Goal: Task Accomplishment & Management: Manage account settings

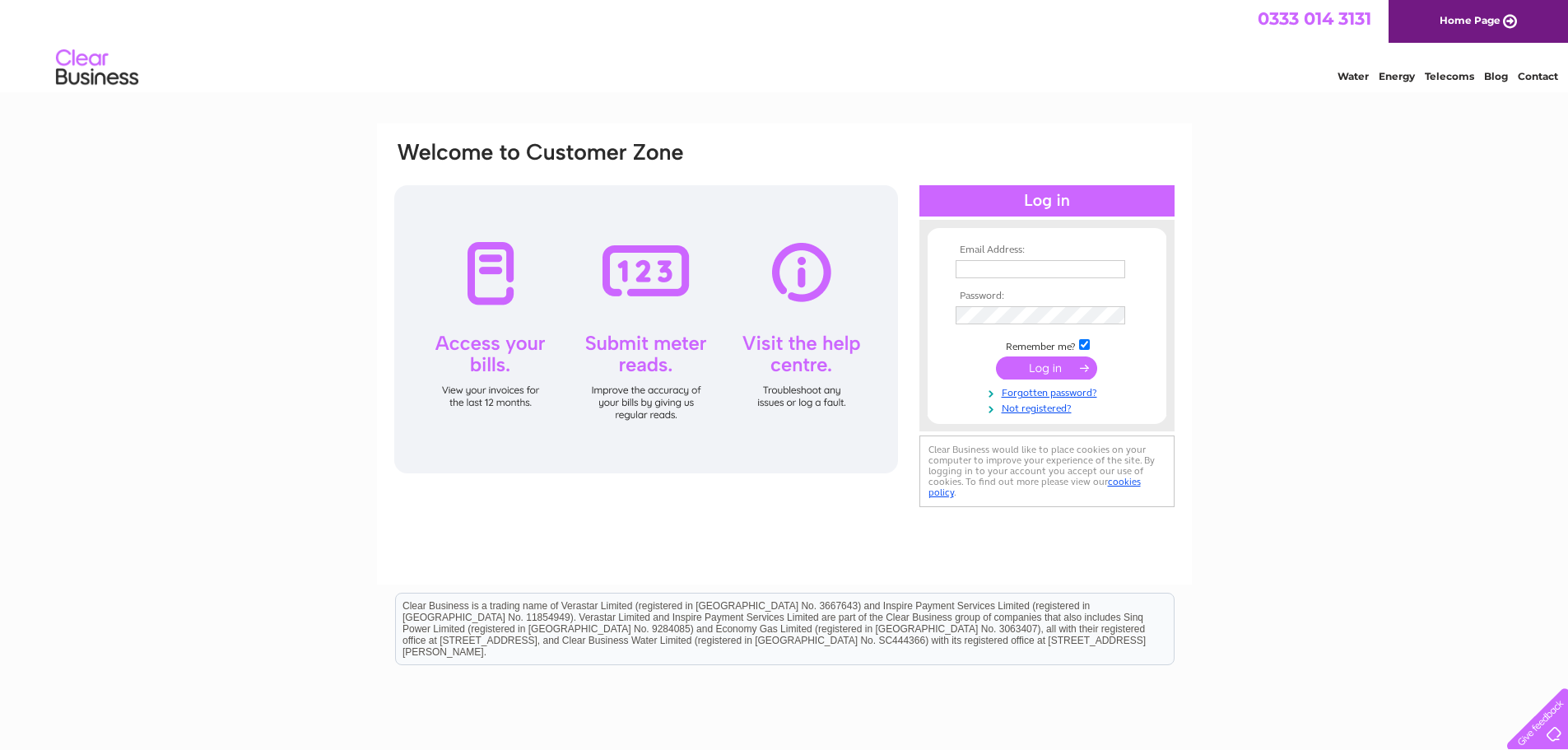
click at [981, 264] on input "text" at bounding box center [1040, 269] width 170 height 18
type input "[EMAIL_ADDRESS][DOMAIN_NAME]"
click at [1051, 373] on input "submit" at bounding box center [1046, 369] width 101 height 23
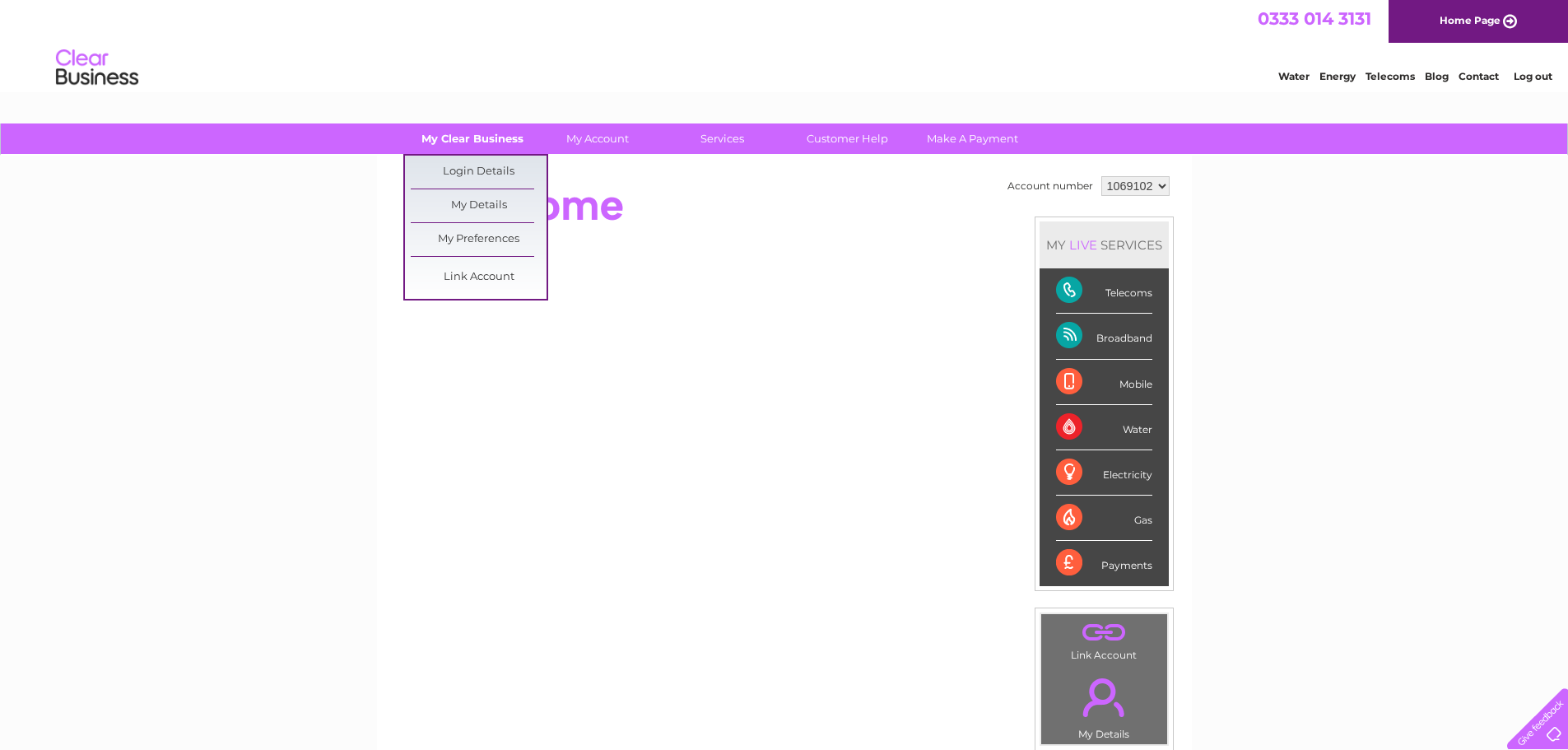
click at [461, 136] on link "My Clear Business" at bounding box center [472, 138] width 136 height 30
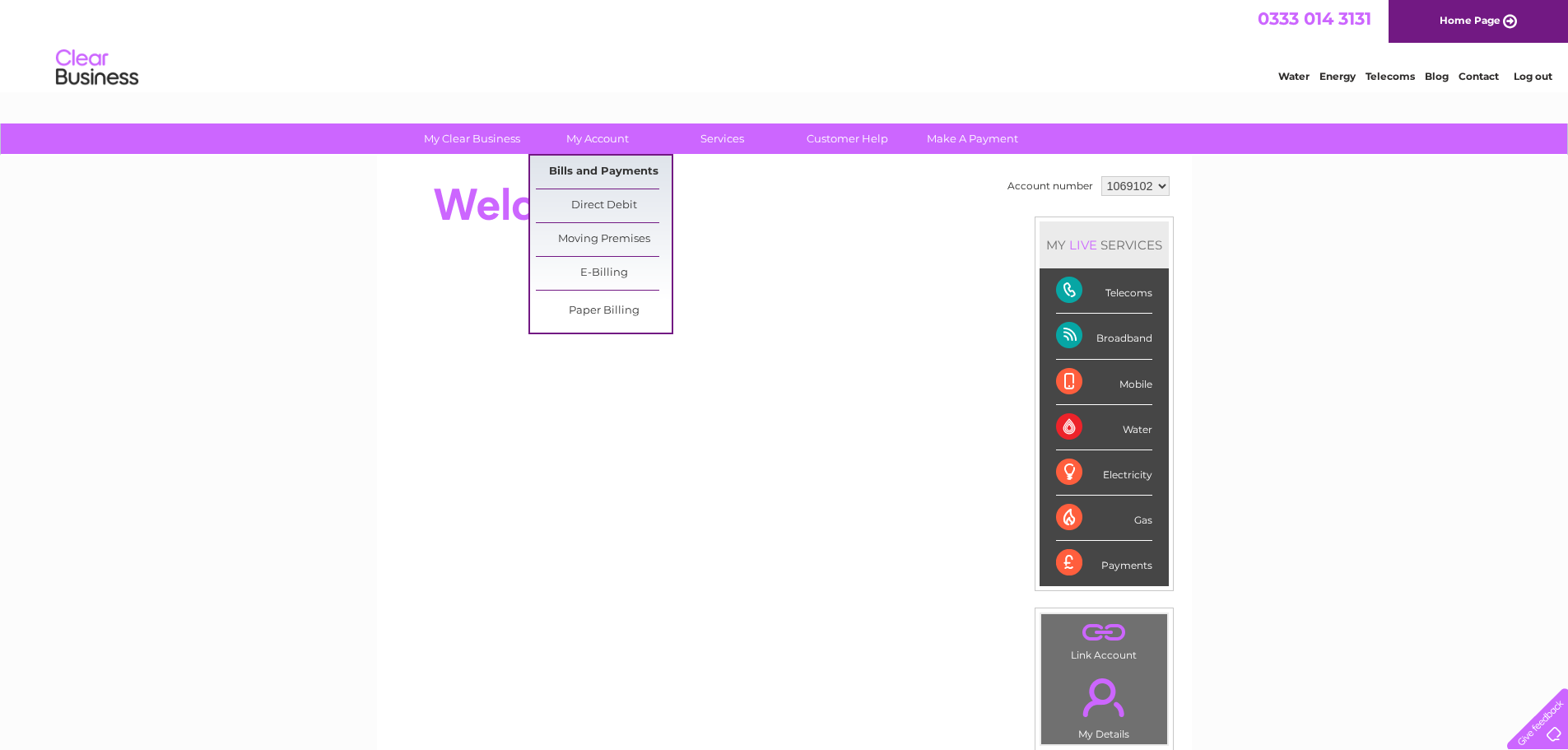
click at [614, 169] on link "Bills and Payments" at bounding box center [604, 172] width 136 height 33
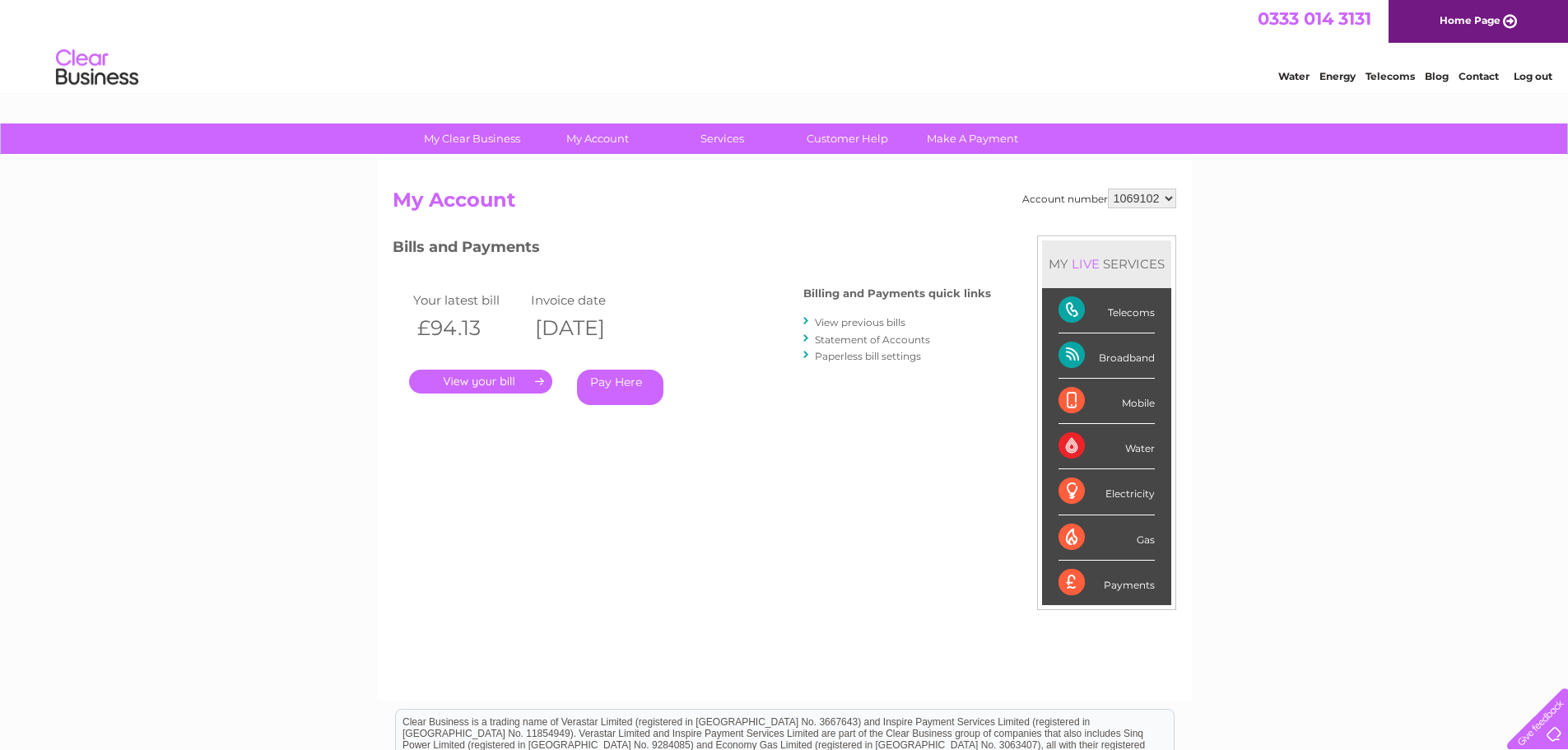
click at [509, 380] on link "." at bounding box center [480, 382] width 143 height 24
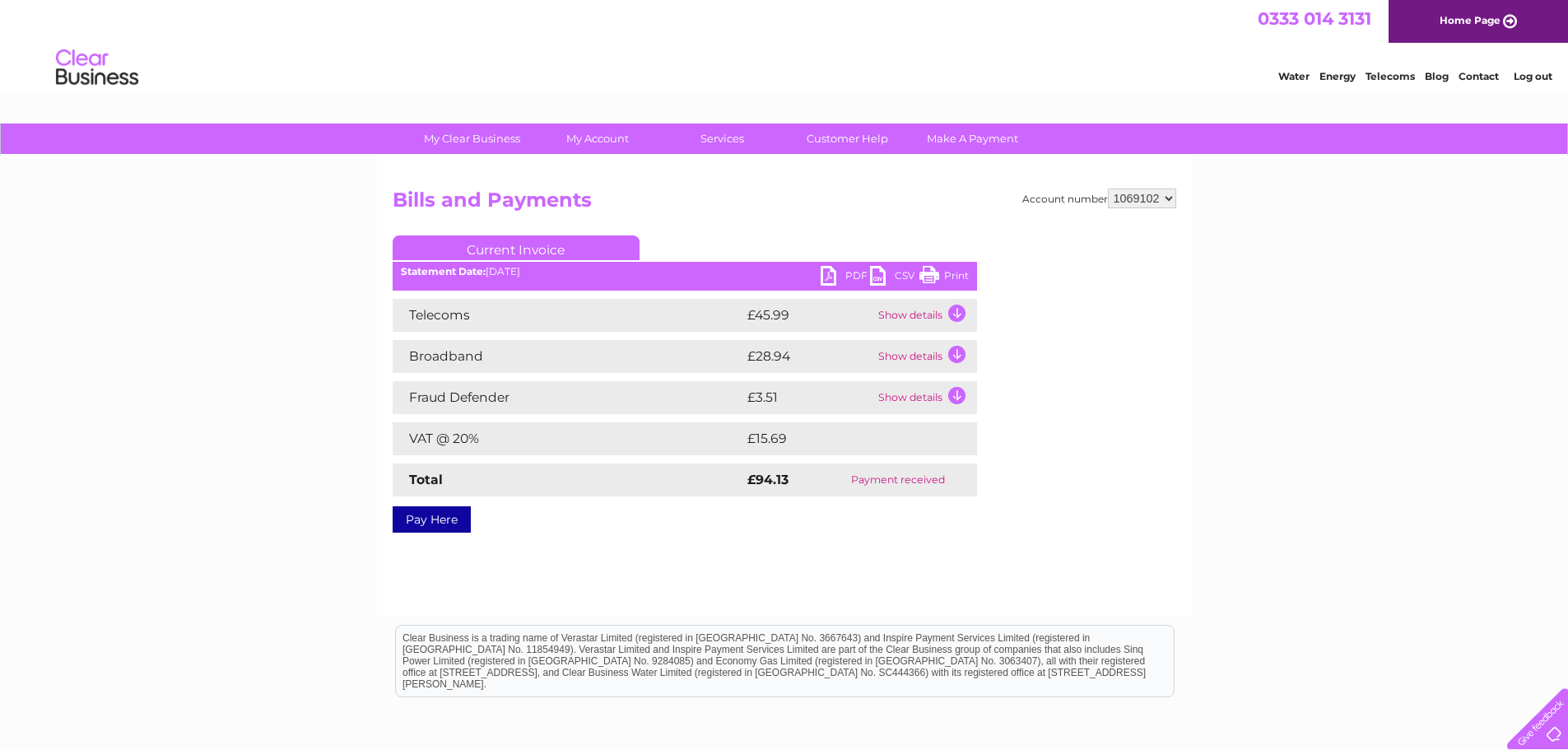
click at [825, 277] on link "PDF" at bounding box center [846, 278] width 50 height 24
